Goal: Task Accomplishment & Management: Use online tool/utility

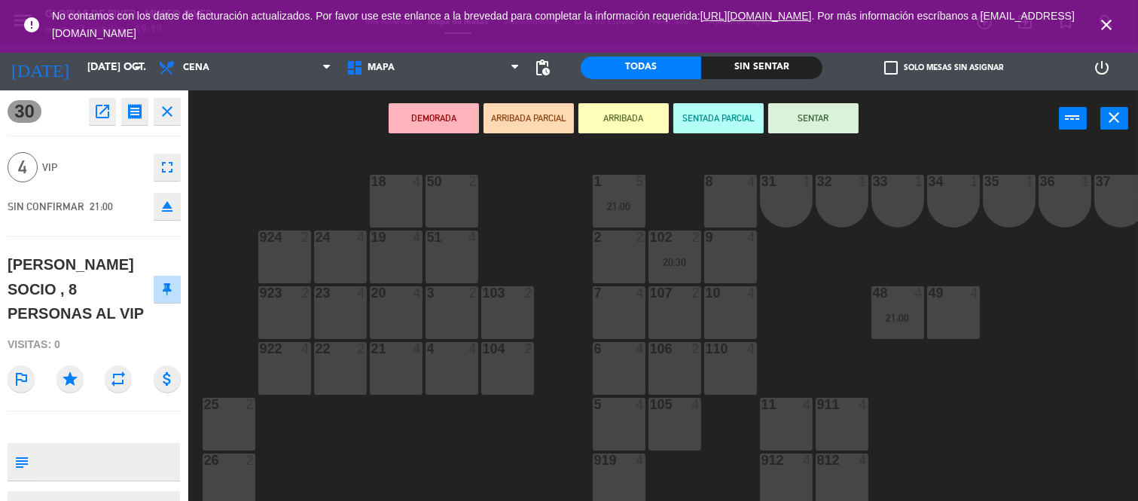
click at [163, 104] on icon "close" at bounding box center [167, 111] width 18 height 18
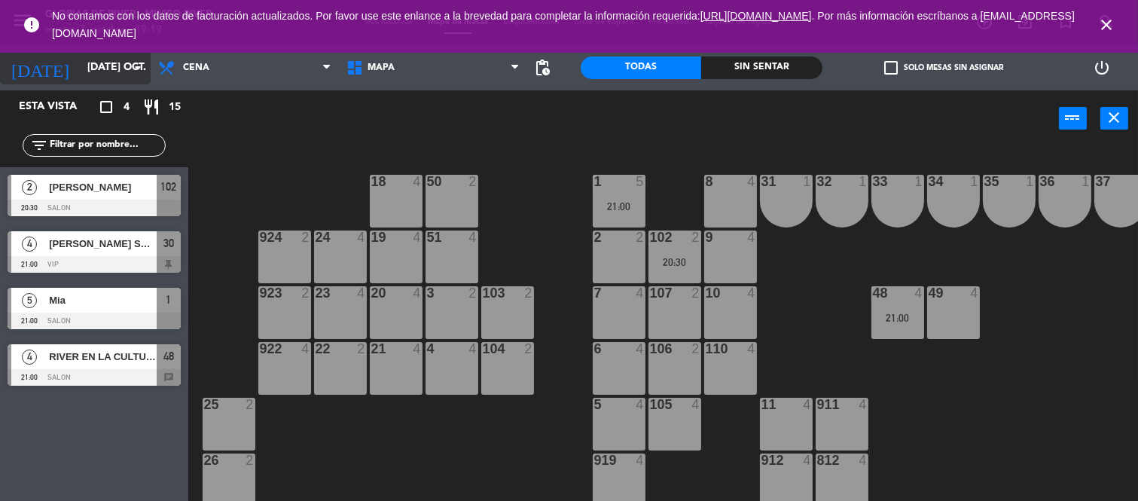
click at [118, 69] on input "[DATE] oct." at bounding box center [151, 67] width 143 height 27
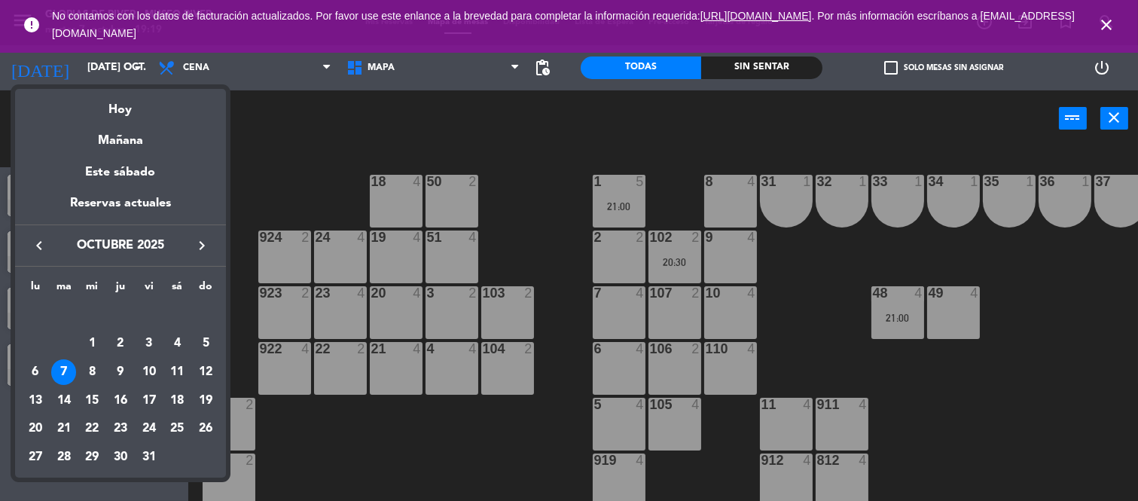
click at [148, 427] on div "24" at bounding box center [149, 429] width 26 height 26
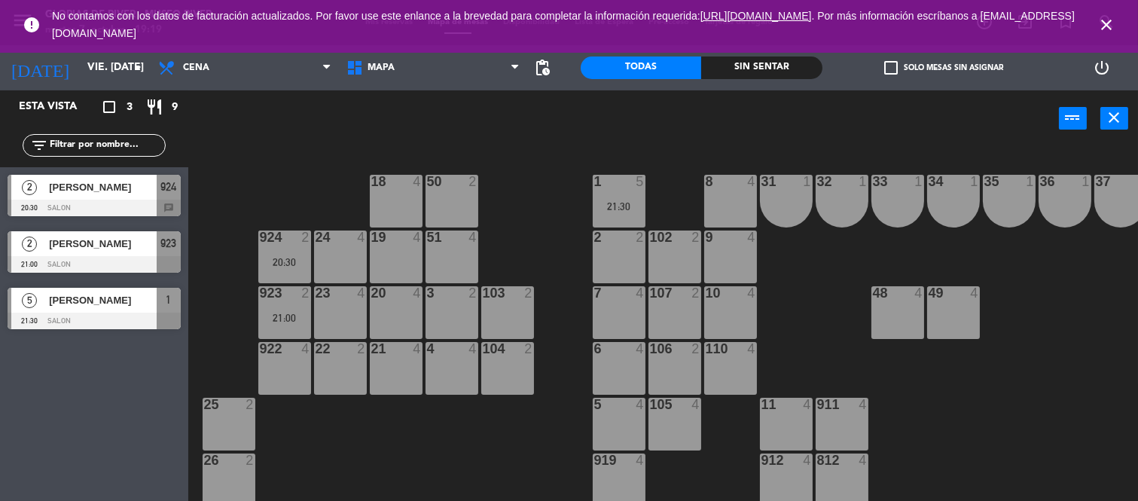
click at [166, 197] on div "924" at bounding box center [169, 187] width 24 height 25
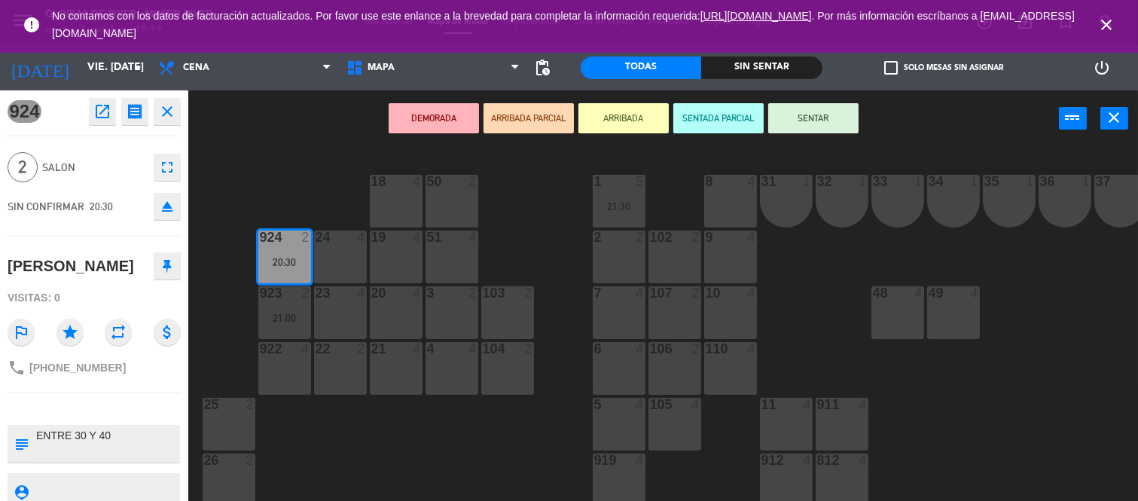
click at [174, 116] on icon "close" at bounding box center [167, 111] width 18 height 18
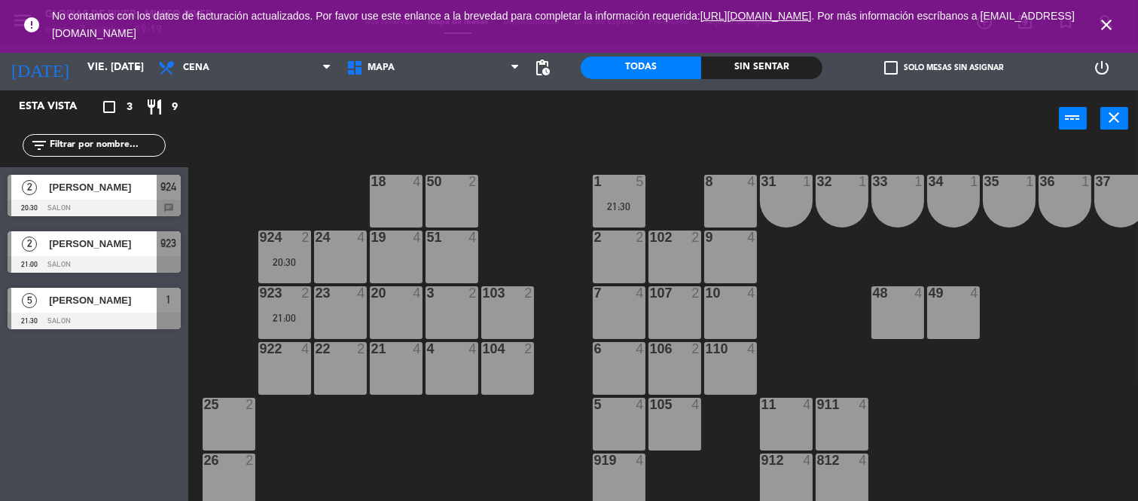
click at [164, 249] on span "923" at bounding box center [169, 243] width 16 height 18
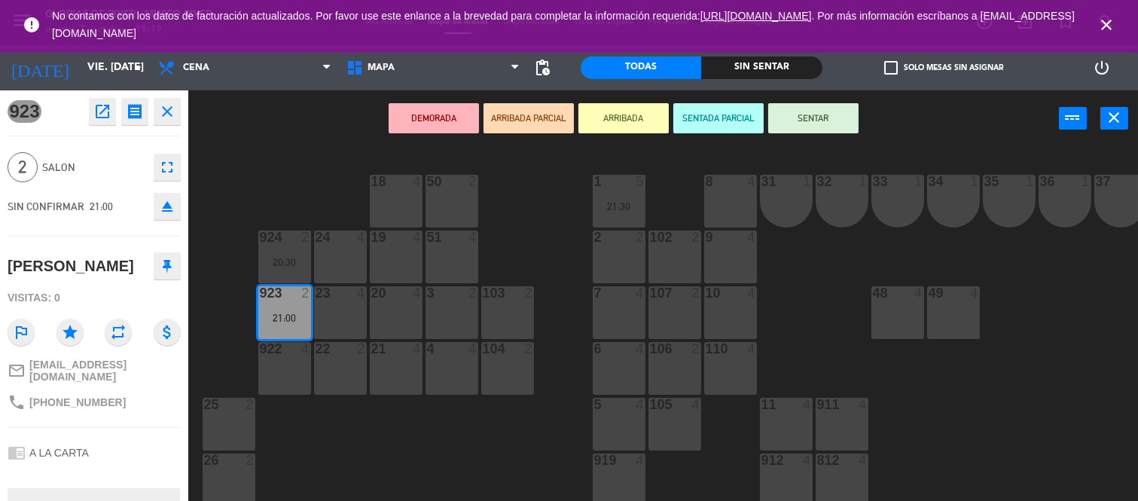
click at [167, 111] on icon "close" at bounding box center [167, 111] width 18 height 18
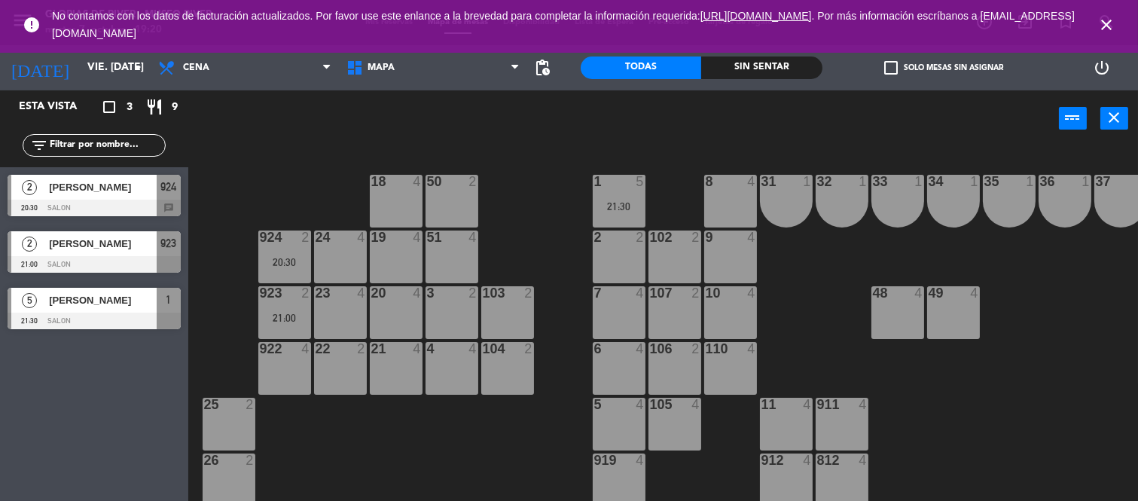
click at [158, 313] on div at bounding box center [94, 321] width 173 height 17
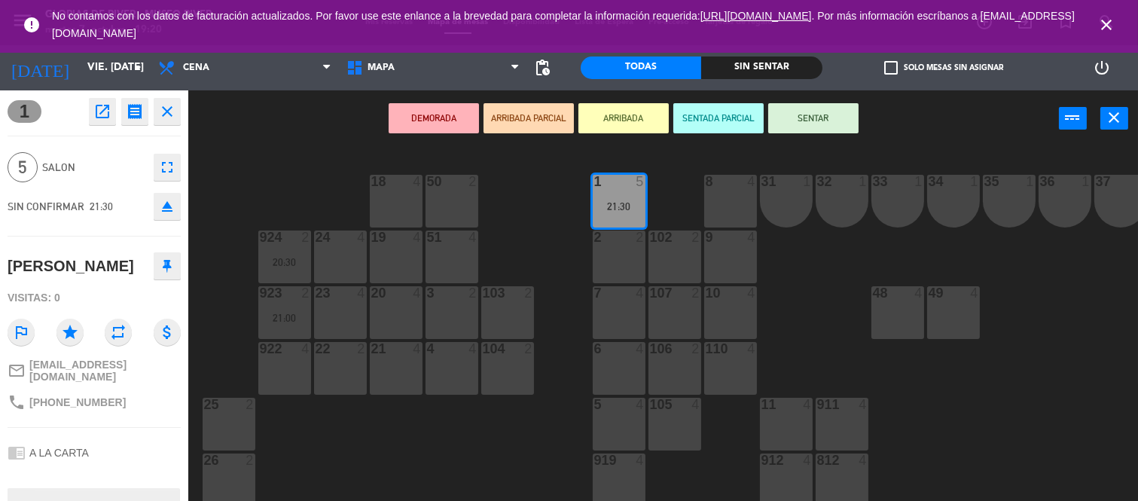
click at [1104, 20] on icon "close" at bounding box center [1107, 25] width 18 height 18
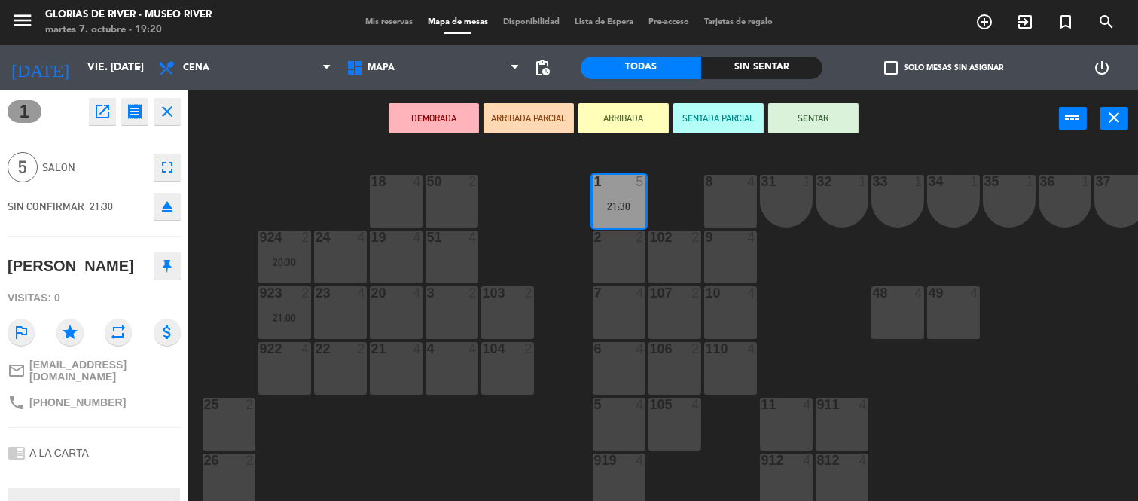
click at [166, 115] on icon "close" at bounding box center [167, 111] width 18 height 18
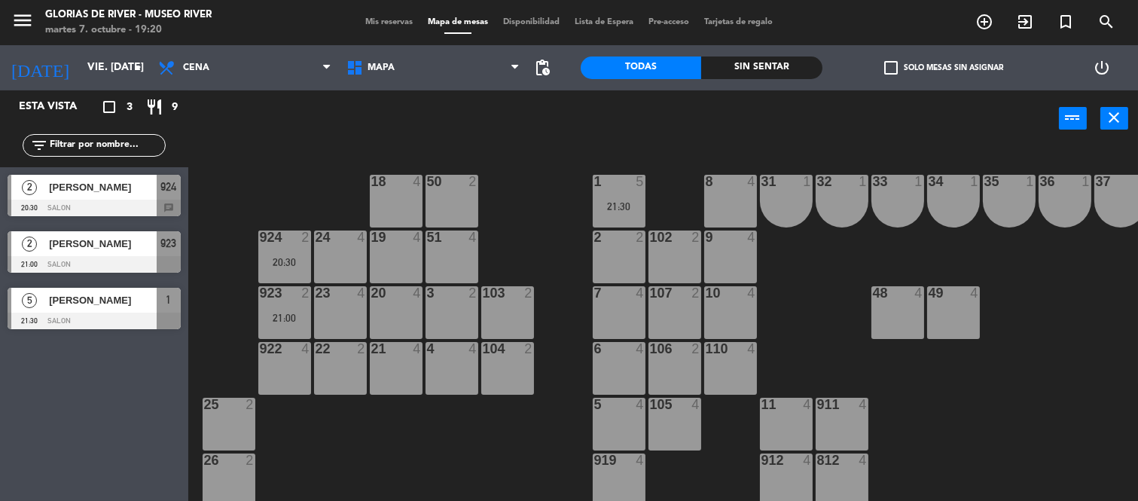
click at [170, 203] on div at bounding box center [94, 208] width 173 height 17
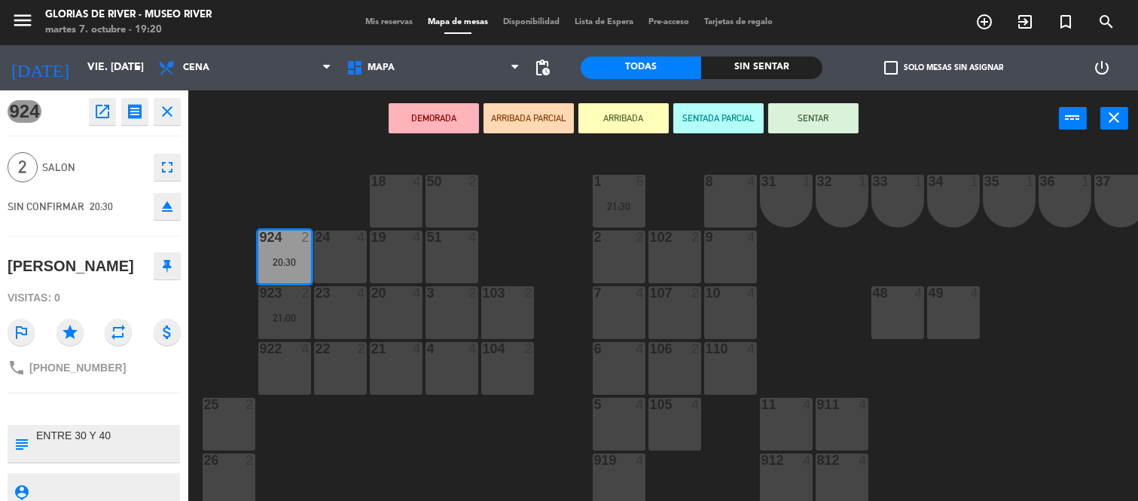
click at [161, 111] on icon "close" at bounding box center [167, 111] width 18 height 18
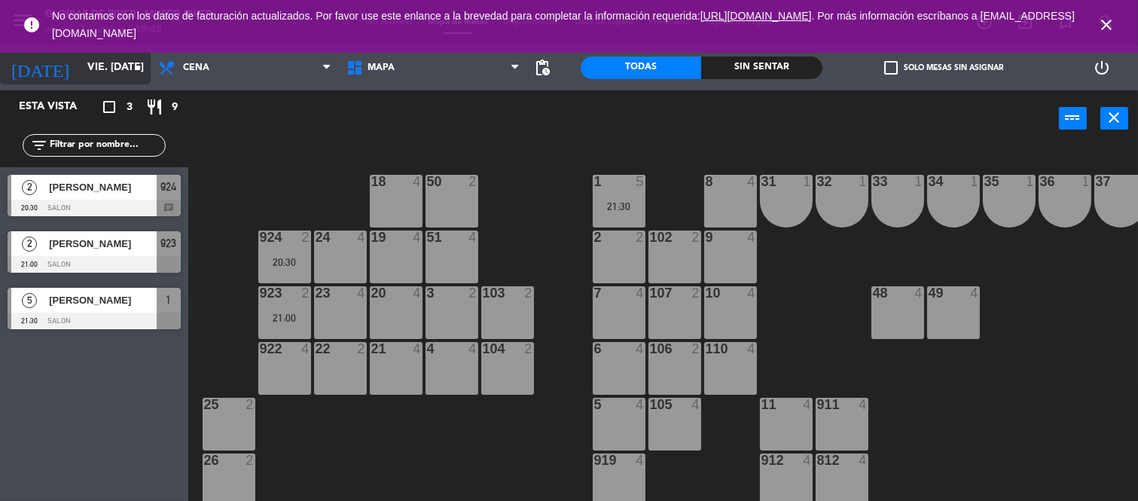
click at [108, 79] on input "vie. [DATE]" at bounding box center [151, 67] width 143 height 27
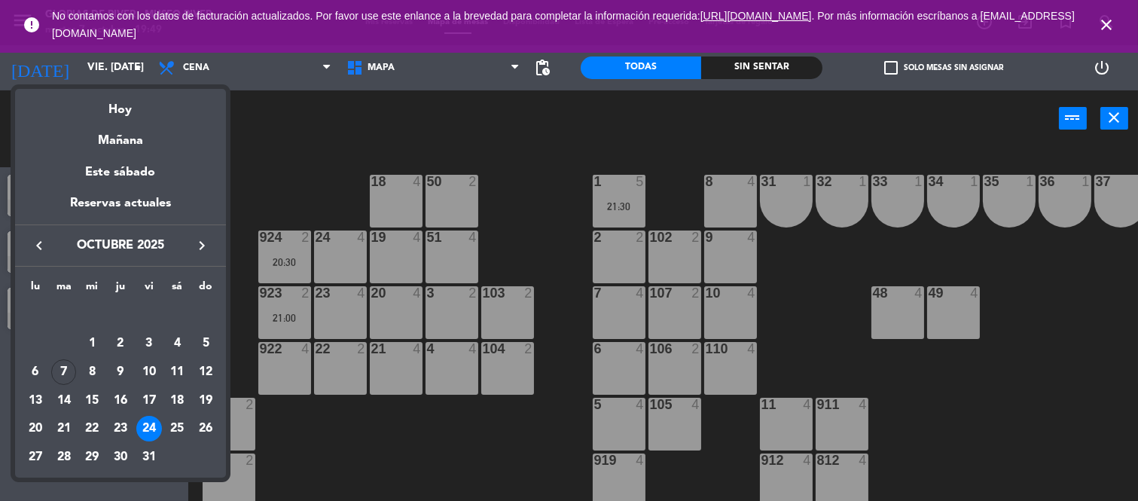
click at [66, 371] on div "7" at bounding box center [64, 372] width 26 height 26
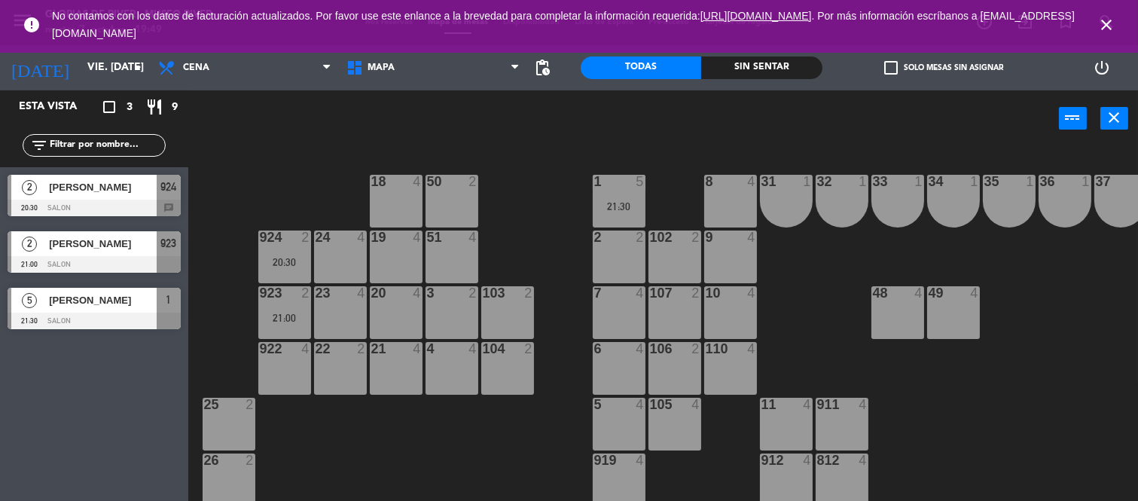
type input "[DATE] oct."
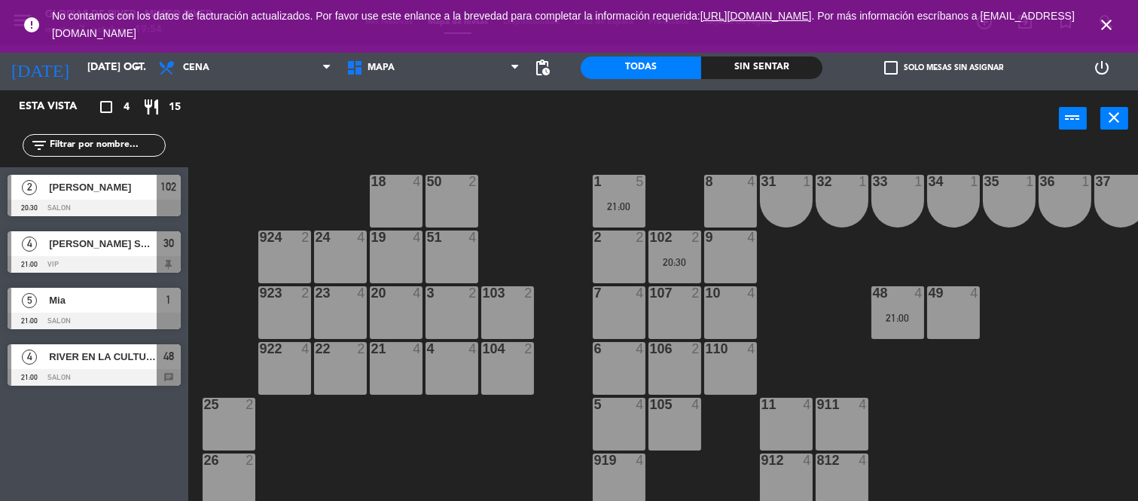
click at [1106, 26] on icon "close" at bounding box center [1107, 25] width 18 height 18
